Goal: Task Accomplishment & Management: Use online tool/utility

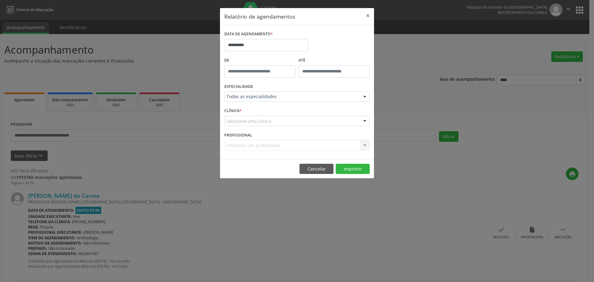
click at [360, 119] on div "Selecione uma clínica Hse Nenhum resultado encontrado para: " " Não há nenhuma …" at bounding box center [296, 121] width 145 height 11
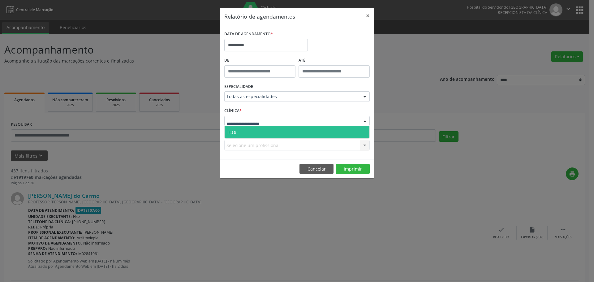
click at [332, 129] on span "Hse" at bounding box center [297, 132] width 145 height 12
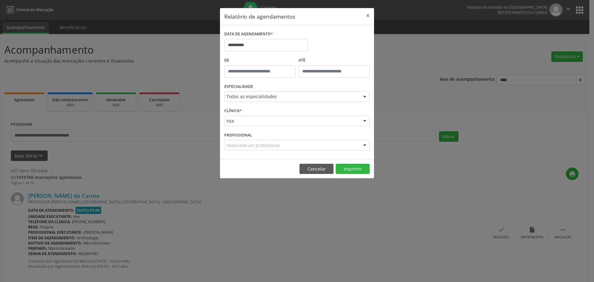
click at [332, 146] on div "Selecione um profissional" at bounding box center [296, 145] width 145 height 11
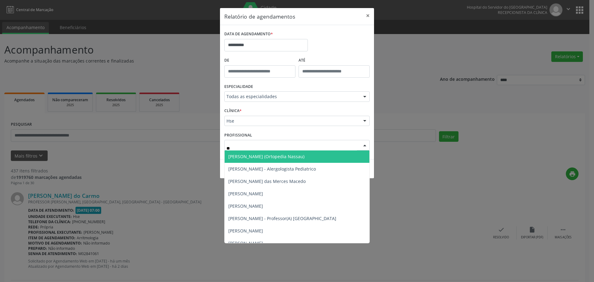
type input "***"
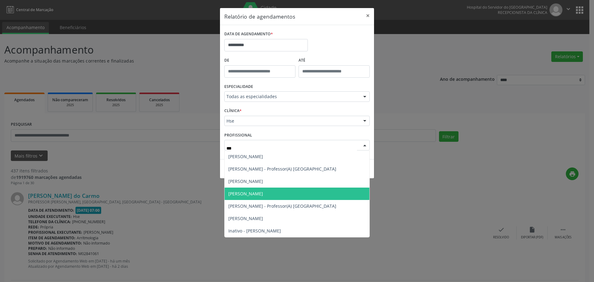
click at [288, 197] on span "[PERSON_NAME]" at bounding box center [297, 194] width 145 height 12
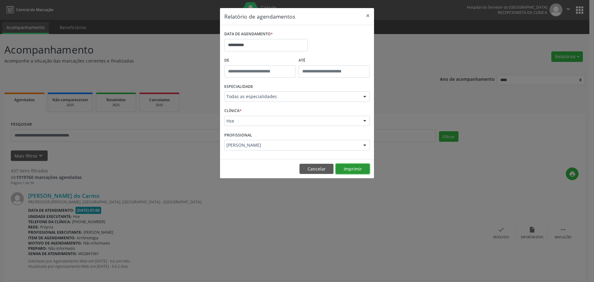
click at [343, 167] on button "Imprimir" at bounding box center [353, 169] width 34 height 11
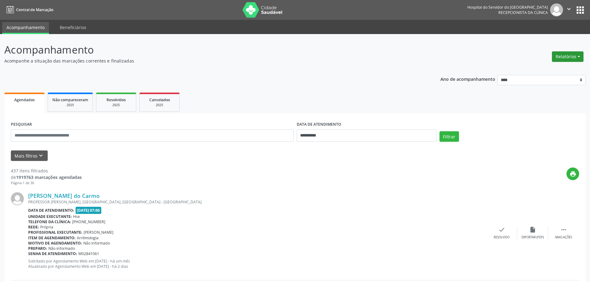
click at [559, 58] on button "Relatórios" at bounding box center [568, 56] width 32 height 11
click at [539, 71] on link "Agendamentos" at bounding box center [550, 70] width 67 height 9
select select "*"
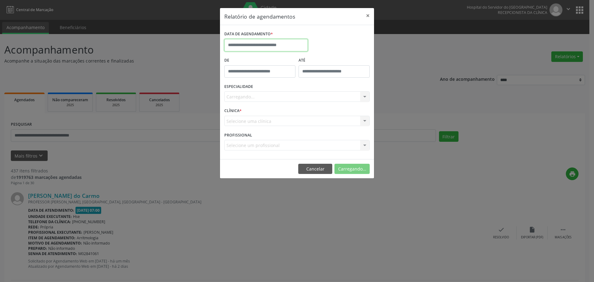
click at [277, 41] on input "text" at bounding box center [266, 45] width 84 height 12
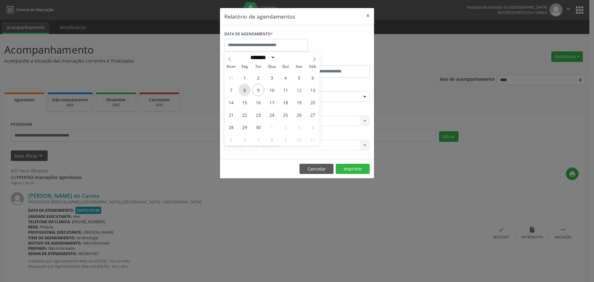
click at [246, 91] on span "8" at bounding box center [245, 90] width 12 height 12
type input "**********"
click at [246, 91] on span "8" at bounding box center [245, 90] width 12 height 12
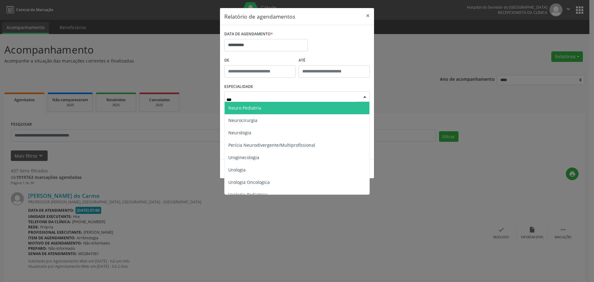
type input "****"
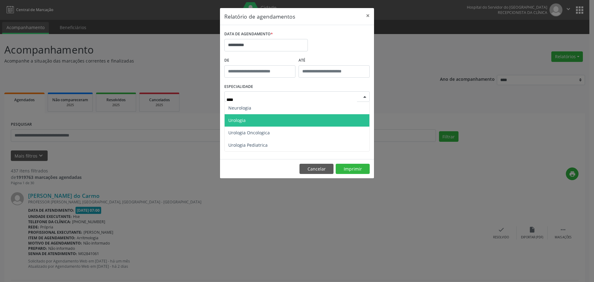
click at [241, 125] on span "Urologia" at bounding box center [297, 120] width 145 height 12
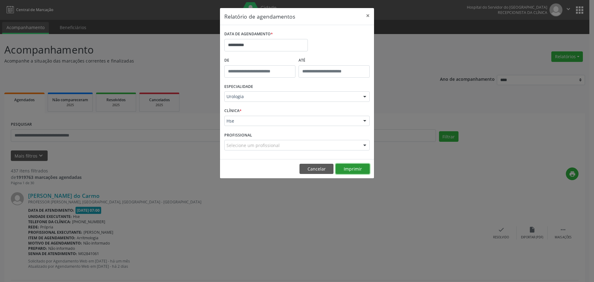
click at [356, 170] on button "Imprimir" at bounding box center [353, 169] width 34 height 11
click at [367, 14] on button "×" at bounding box center [368, 15] width 12 height 15
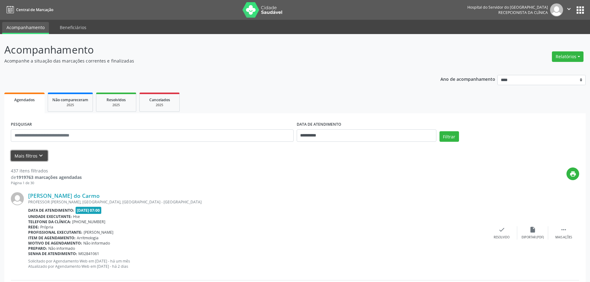
click at [42, 155] on icon "keyboard_arrow_down" at bounding box center [40, 155] width 7 height 7
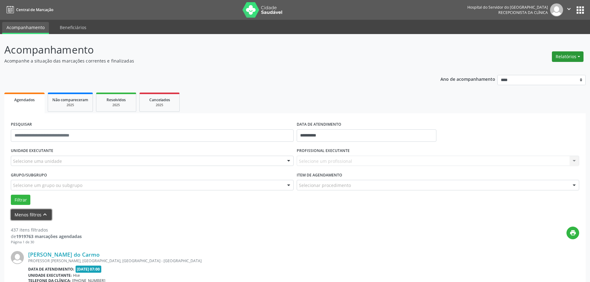
click at [573, 54] on button "Relatórios" at bounding box center [568, 56] width 32 height 11
click at [25, 201] on button "Filtrar" at bounding box center [21, 200] width 20 height 11
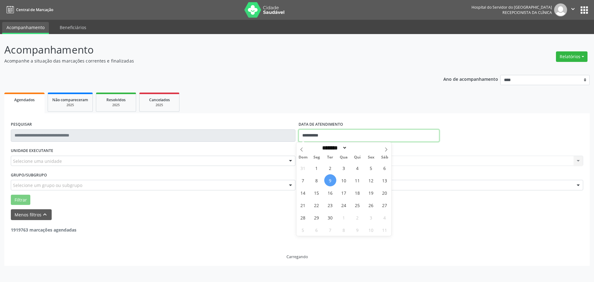
click at [316, 134] on input "**********" at bounding box center [369, 135] width 141 height 12
click at [316, 183] on span "8" at bounding box center [317, 180] width 12 height 12
type input "**********"
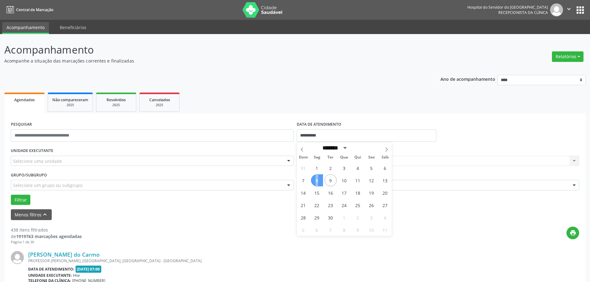
click at [316, 183] on span "8" at bounding box center [317, 180] width 12 height 12
click at [310, 163] on div "Selecione um profissional Nenhum resultado encontrado para: " " Não há nenhuma …" at bounding box center [438, 161] width 283 height 11
click at [76, 160] on div "Selecione uma unidade" at bounding box center [152, 161] width 283 height 11
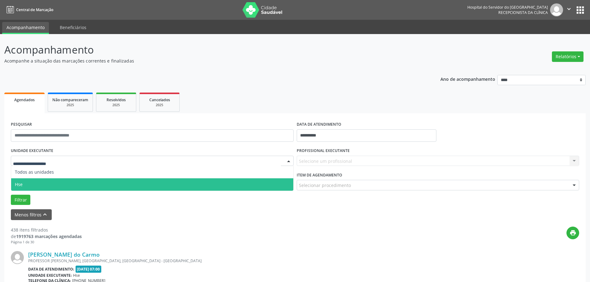
click at [57, 180] on span "Hse" at bounding box center [152, 184] width 282 height 12
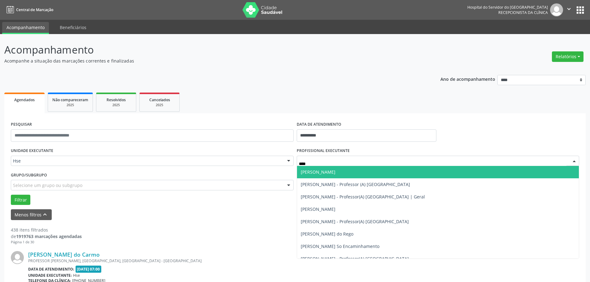
type input "*****"
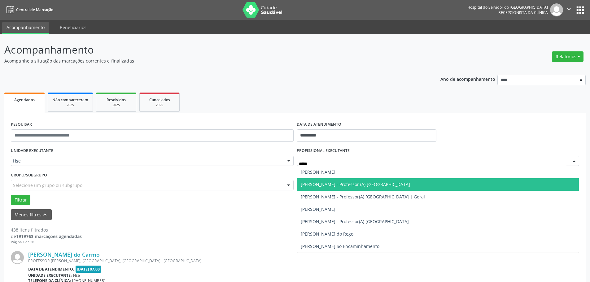
click at [367, 184] on span "[PERSON_NAME] - Professor (A) [GEOGRAPHIC_DATA]" at bounding box center [355, 184] width 109 height 6
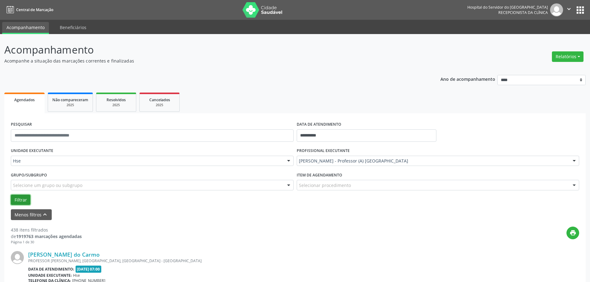
click at [21, 200] on button "Filtrar" at bounding box center [21, 200] width 20 height 11
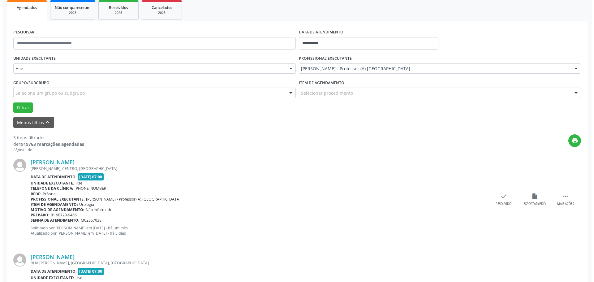
scroll to position [93, 0]
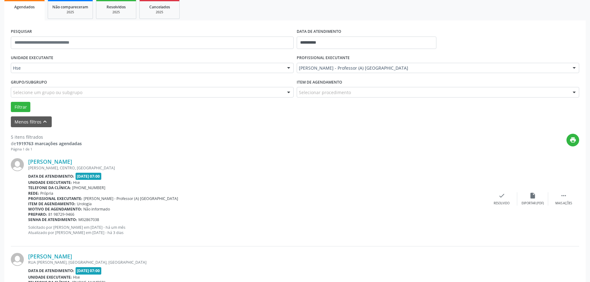
click at [505, 190] on div "Jose Antonio Ferreira ELIUD FALCAO, CENTRO, ITAMBE - PE Data de atendimento: 08…" at bounding box center [295, 199] width 568 height 94
click at [501, 197] on icon "check" at bounding box center [501, 195] width 7 height 7
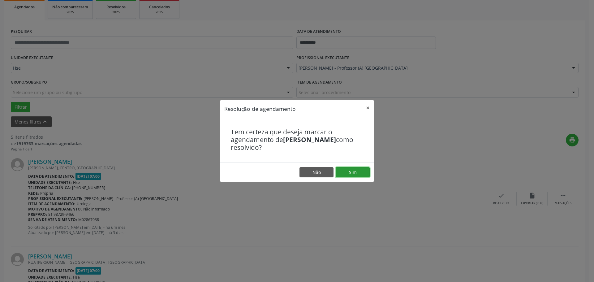
click at [350, 168] on button "Sim" at bounding box center [353, 172] width 34 height 11
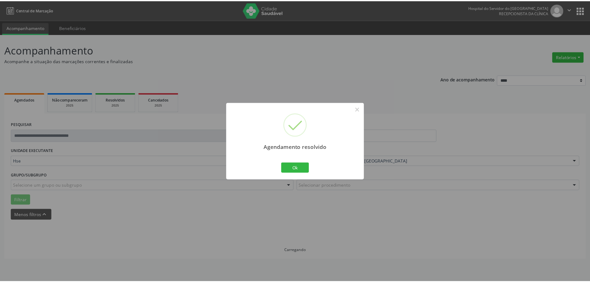
scroll to position [0, 0]
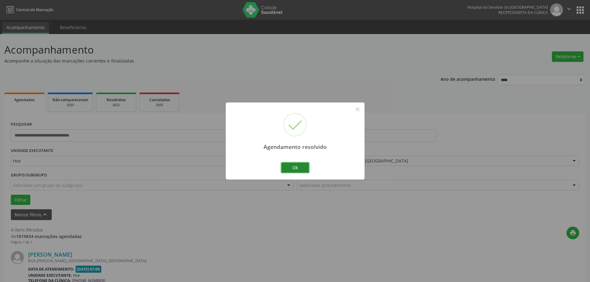
click at [305, 166] on button "Ok" at bounding box center [295, 168] width 28 height 11
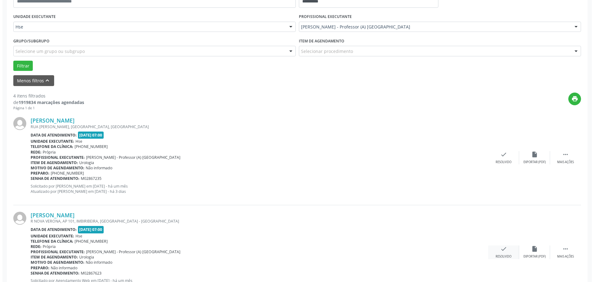
scroll to position [155, 0]
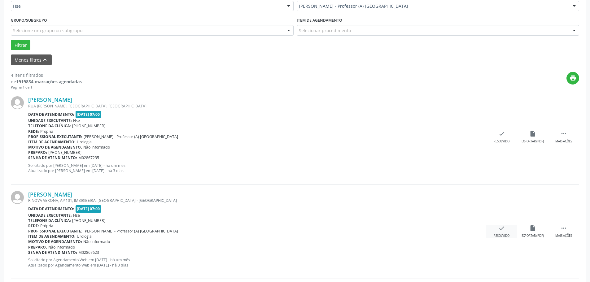
click at [499, 232] on div "check Resolvido" at bounding box center [501, 231] width 31 height 13
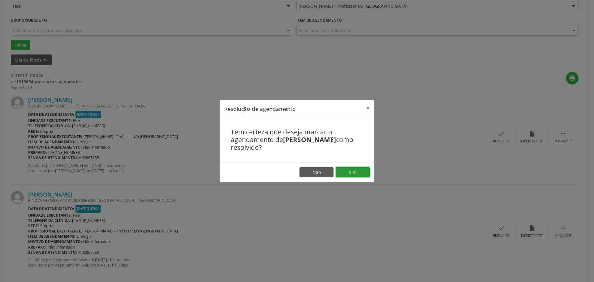
click at [350, 172] on button "Sim" at bounding box center [353, 172] width 34 height 11
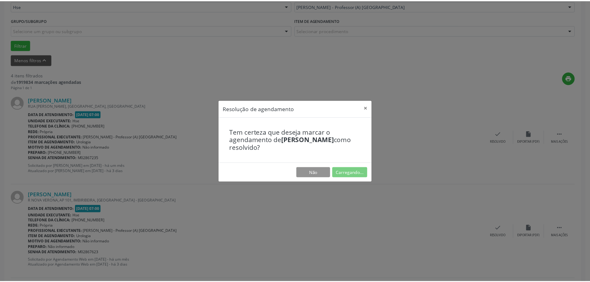
scroll to position [0, 0]
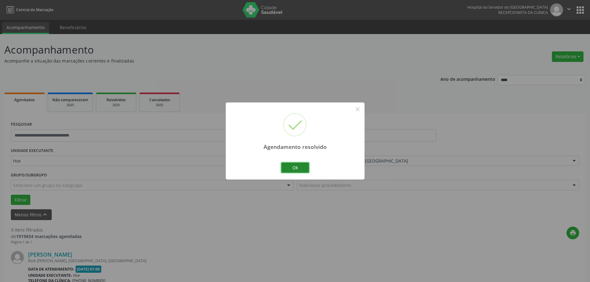
click at [298, 165] on button "Ok" at bounding box center [295, 168] width 28 height 11
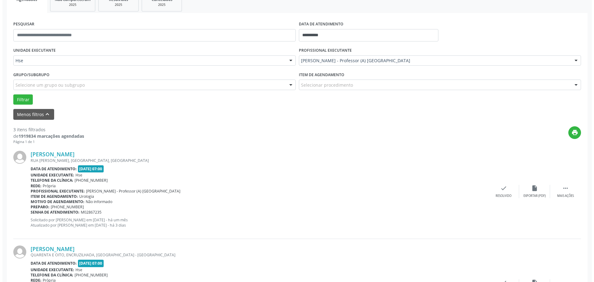
scroll to position [124, 0]
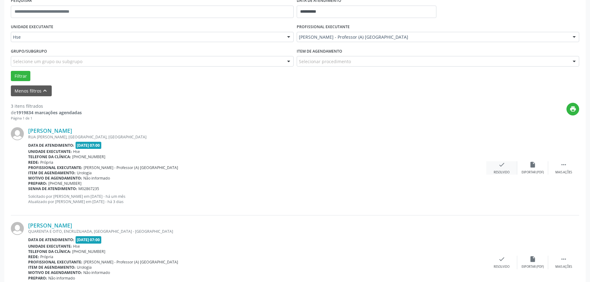
click at [503, 174] on div "Resolvido" at bounding box center [501, 172] width 16 height 4
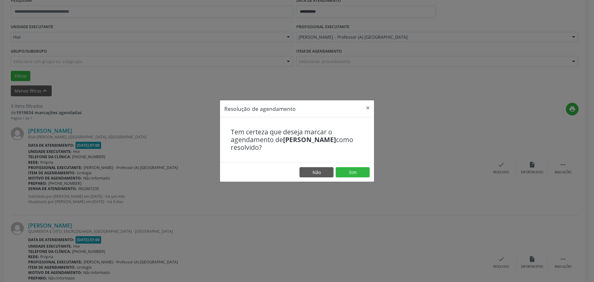
click at [361, 179] on footer "Não Sim" at bounding box center [297, 173] width 154 height 20
click at [364, 172] on button "Sim" at bounding box center [353, 172] width 34 height 11
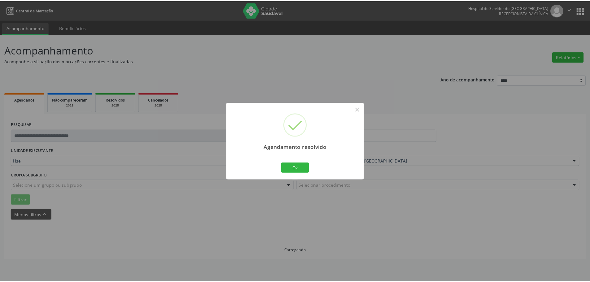
scroll to position [0, 0]
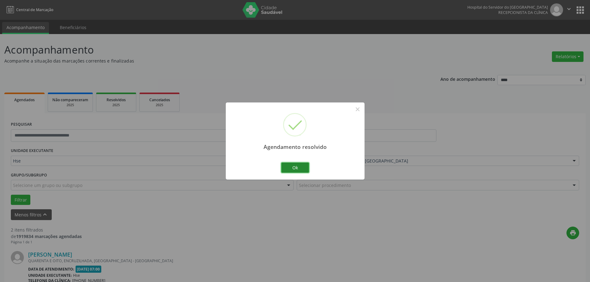
click at [290, 167] on button "Ok" at bounding box center [295, 168] width 28 height 11
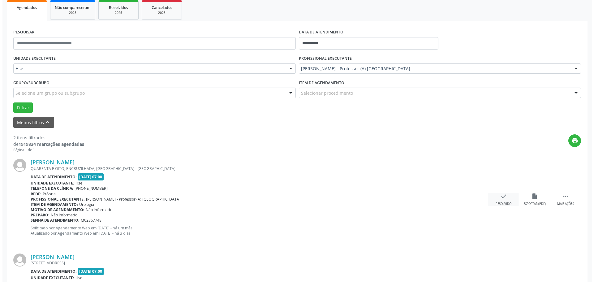
scroll to position [93, 0]
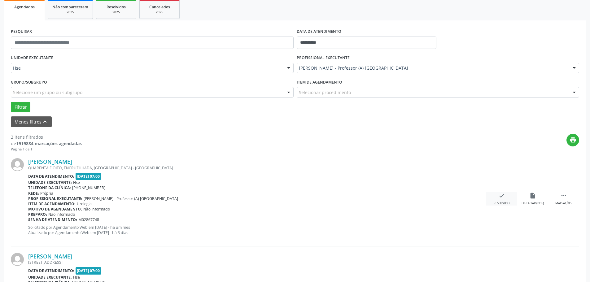
click at [496, 193] on div "check Resolvido" at bounding box center [501, 198] width 31 height 13
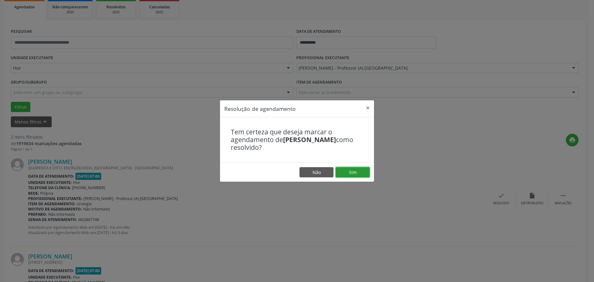
click at [354, 167] on button "Sim" at bounding box center [353, 172] width 34 height 11
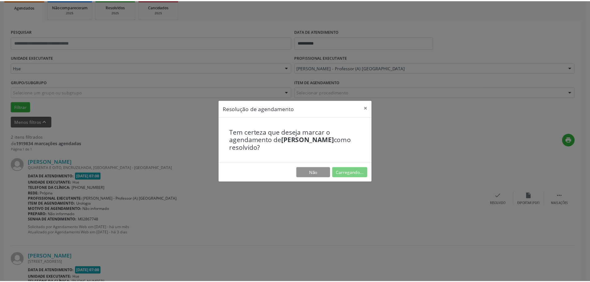
scroll to position [0, 0]
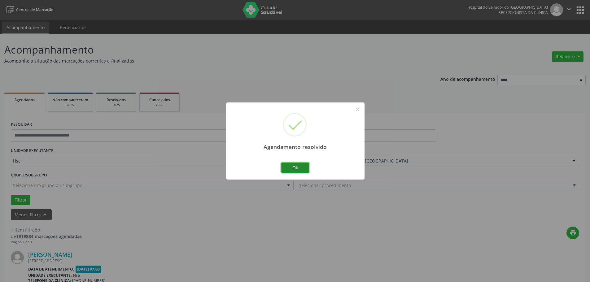
click at [303, 167] on button "Ok" at bounding box center [295, 168] width 28 height 11
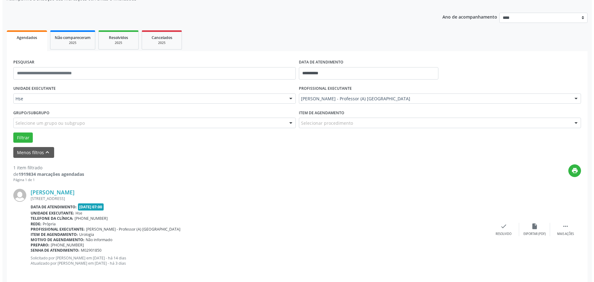
scroll to position [68, 0]
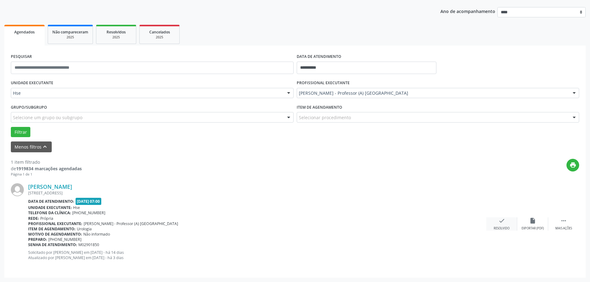
click at [507, 227] on div "Resolvido" at bounding box center [501, 228] width 16 height 4
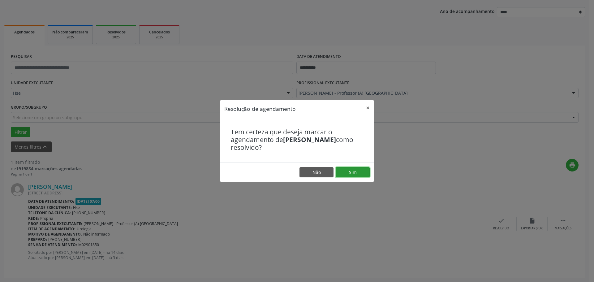
click at [355, 169] on button "Sim" at bounding box center [353, 172] width 34 height 11
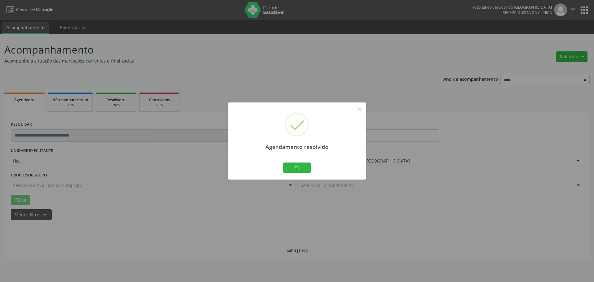
scroll to position [0, 0]
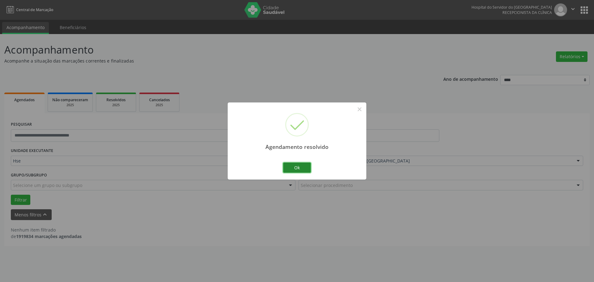
click at [296, 167] on button "Ok" at bounding box center [297, 168] width 28 height 11
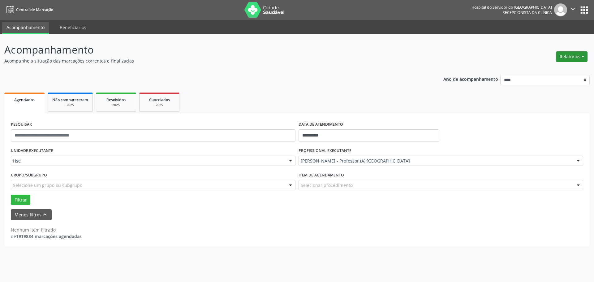
click at [573, 61] on button "Relatórios" at bounding box center [572, 56] width 32 height 11
click at [546, 67] on link "Agendamentos" at bounding box center [555, 70] width 67 height 9
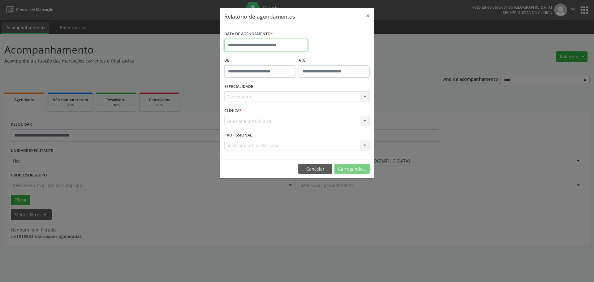
click at [238, 43] on input "text" at bounding box center [266, 45] width 84 height 12
click at [242, 91] on span "8" at bounding box center [245, 90] width 12 height 12
type input "**********"
click at [245, 95] on div "Carregando... Todas as especialidades Alergologia Angiologia Arritmologia Cardi…" at bounding box center [296, 96] width 145 height 11
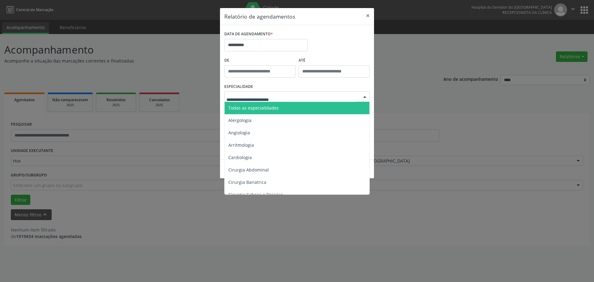
click at [261, 111] on span "Todas as especialidades" at bounding box center [298, 108] width 146 height 12
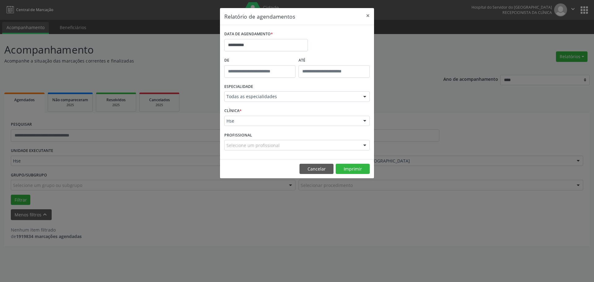
click at [348, 126] on div "Hse Hse Nenhum resultado encontrado para: " " Não há nenhuma opção para ser exi…" at bounding box center [296, 121] width 145 height 11
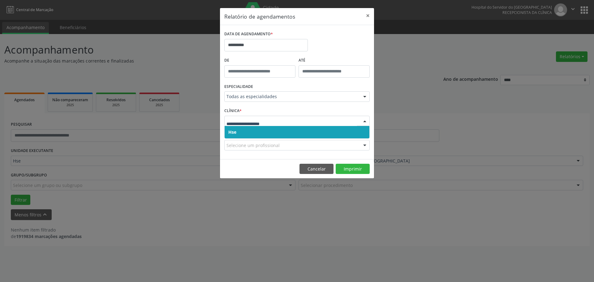
click at [328, 131] on span "Hse" at bounding box center [297, 132] width 145 height 12
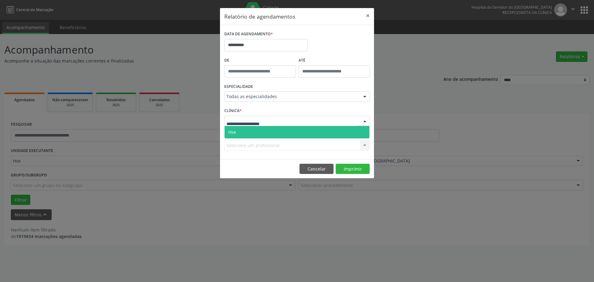
click at [346, 124] on div at bounding box center [296, 121] width 145 height 11
click at [322, 131] on span "Hse" at bounding box center [297, 132] width 145 height 12
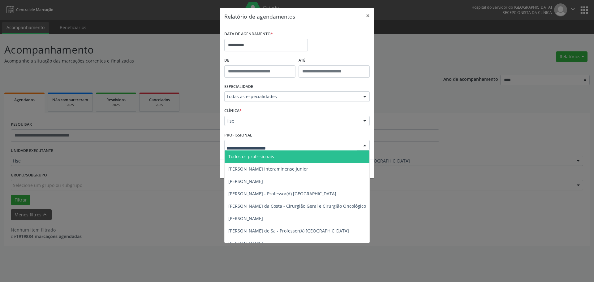
click at [301, 148] on div at bounding box center [296, 145] width 145 height 11
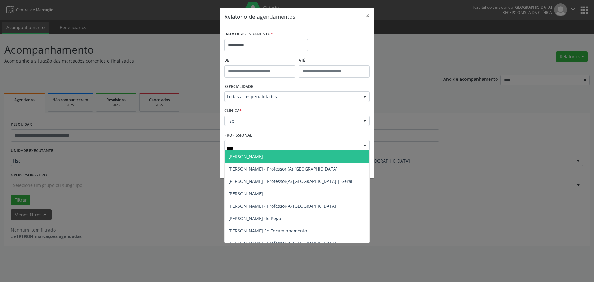
type input "*****"
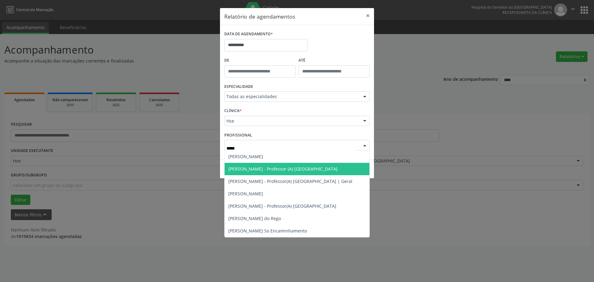
click at [302, 169] on span "[PERSON_NAME] - Professor (A) [GEOGRAPHIC_DATA]" at bounding box center [282, 169] width 109 height 6
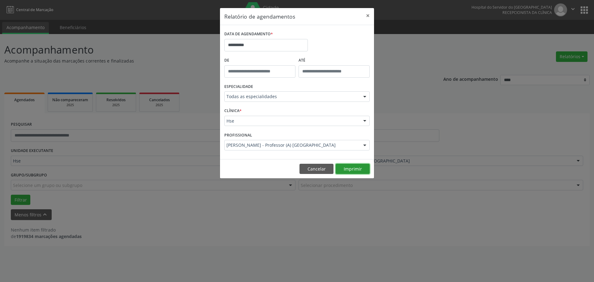
click at [355, 166] on button "Imprimir" at bounding box center [353, 169] width 34 height 11
